Goal: Task Accomplishment & Management: Manage account settings

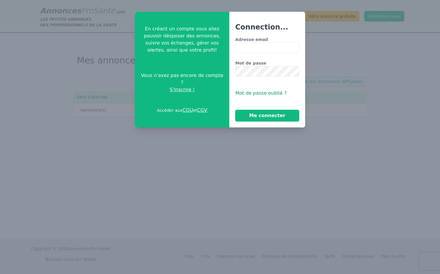
scroll to position [1, 0]
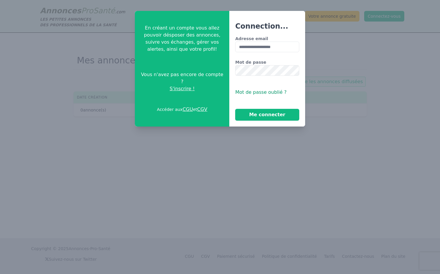
type input "**********"
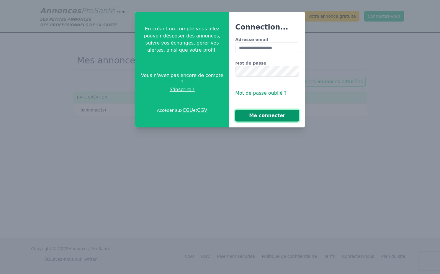
click at [282, 117] on button "Me connecter" at bounding box center [267, 116] width 64 height 12
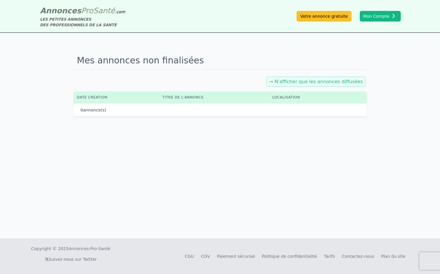
click at [303, 81] on link "→ N'afficher que les annonces diffusées" at bounding box center [316, 82] width 94 height 6
